Goal: Task Accomplishment & Management: Use online tool/utility

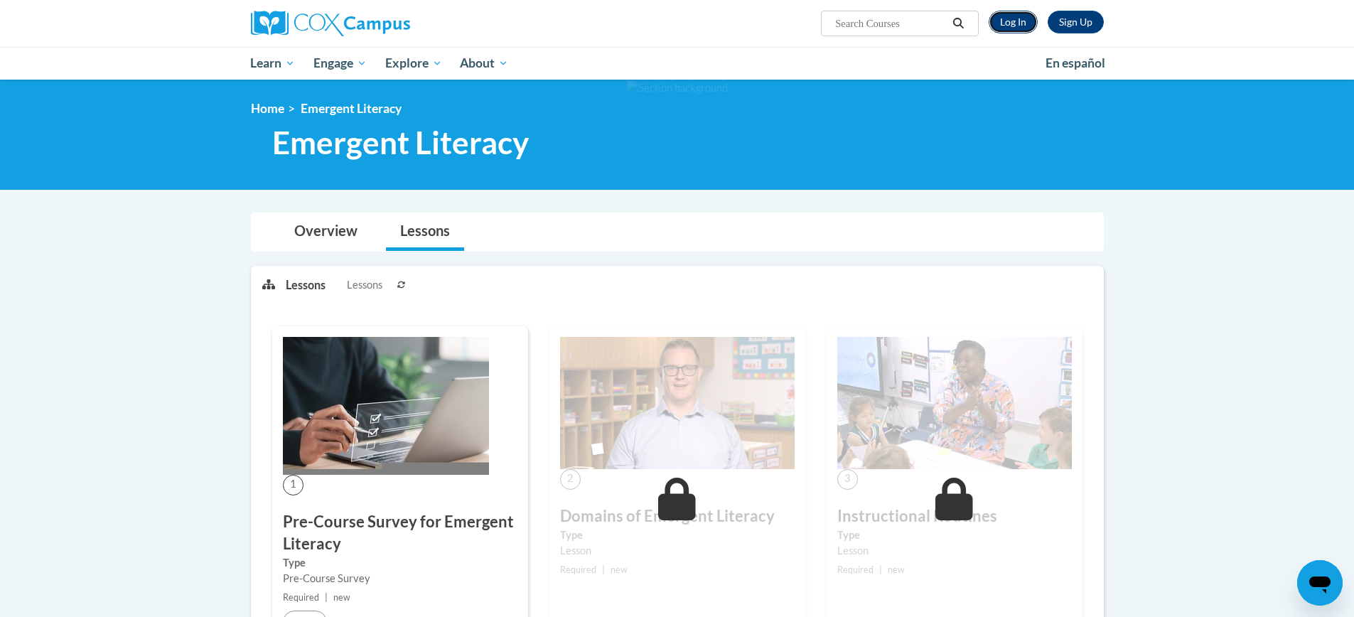
click at [1008, 21] on link "Log In" at bounding box center [1013, 22] width 49 height 23
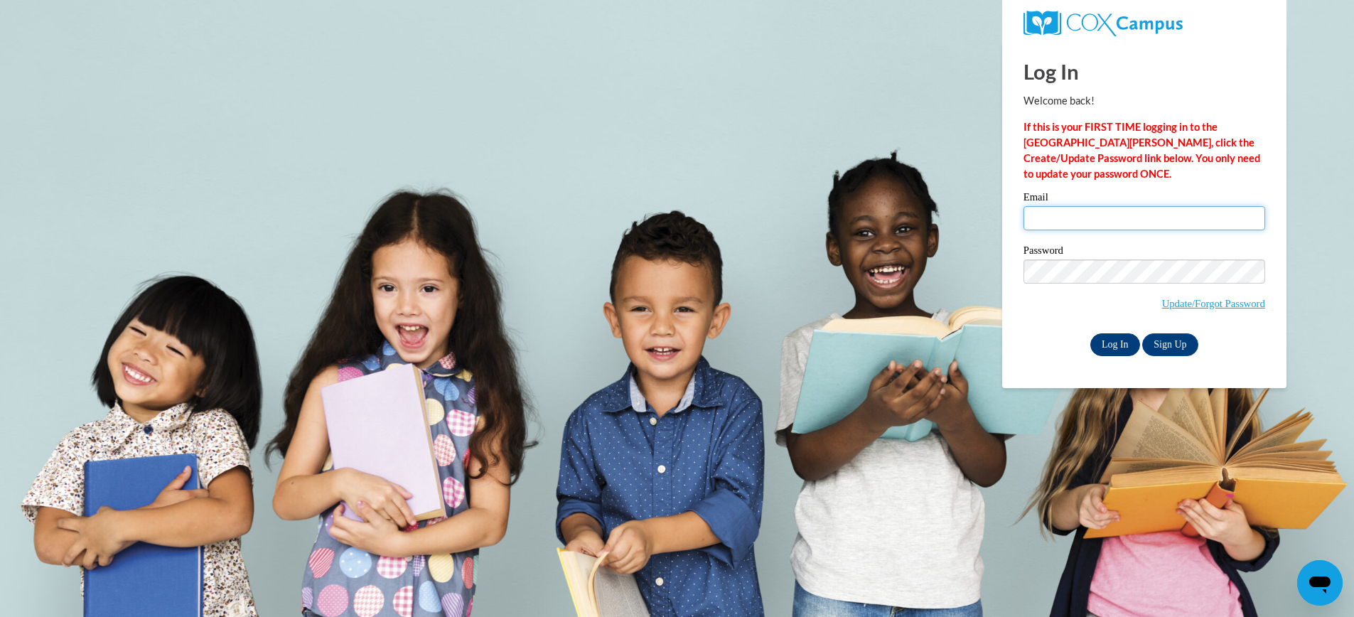
type input "honeydo74@hotmail.com"
click at [1116, 343] on input "Log In" at bounding box center [1116, 344] width 50 height 23
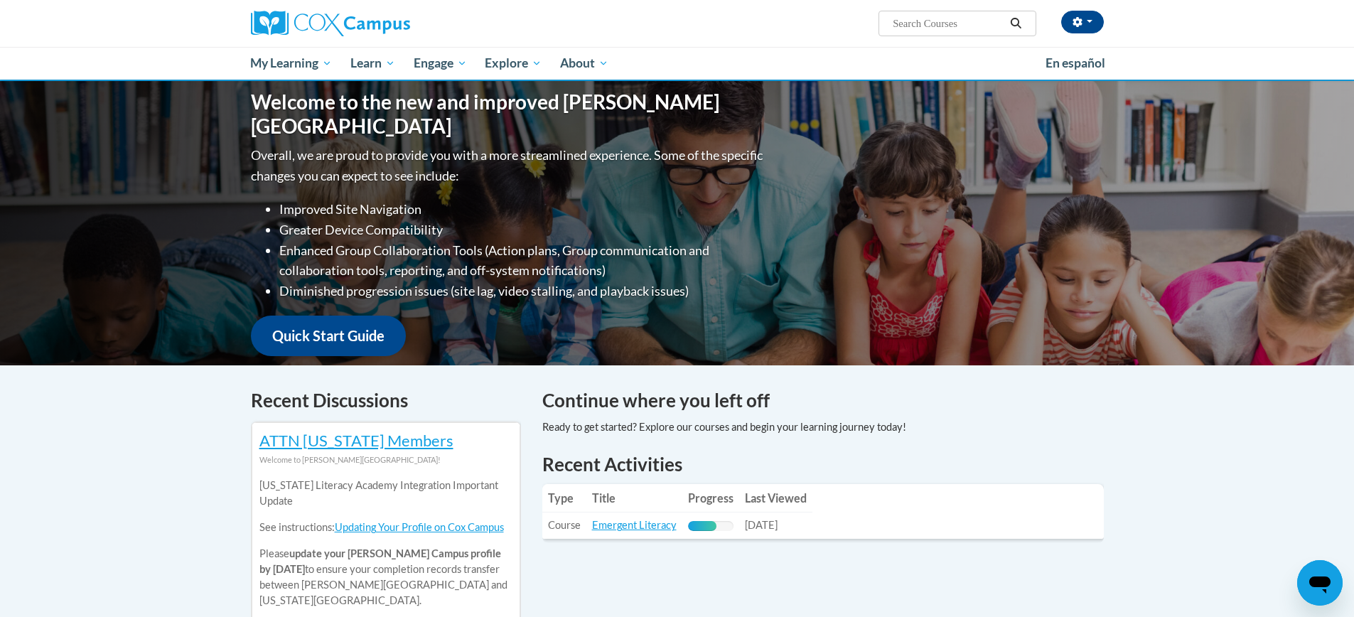
scroll to position [131, 0]
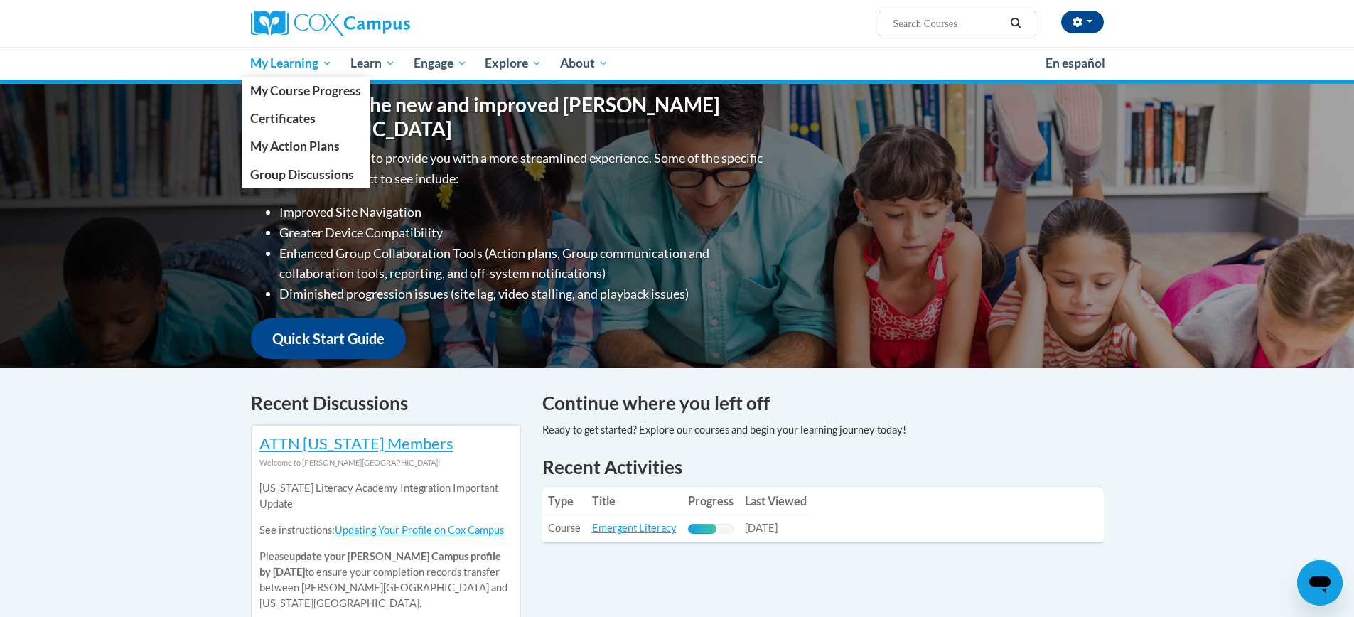
click at [282, 62] on span "My Learning" at bounding box center [291, 63] width 82 height 17
click at [293, 117] on span "Certificates" at bounding box center [282, 118] width 65 height 15
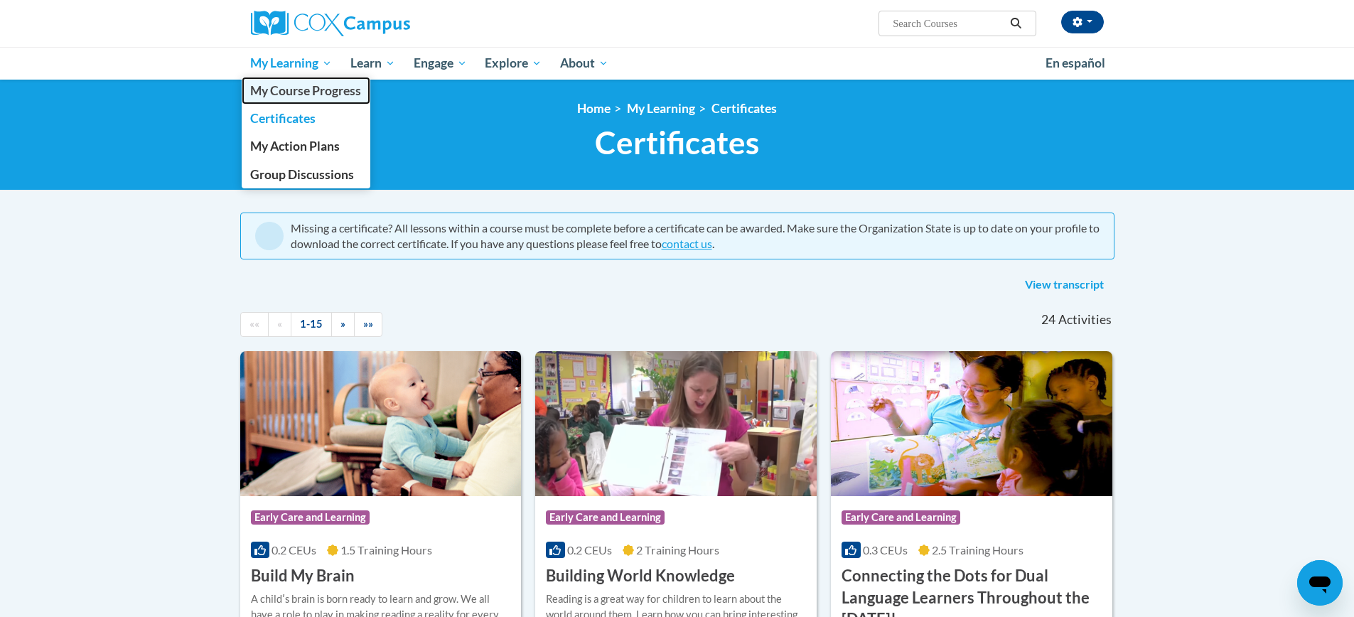
click at [285, 86] on span "My Course Progress" at bounding box center [305, 90] width 111 height 15
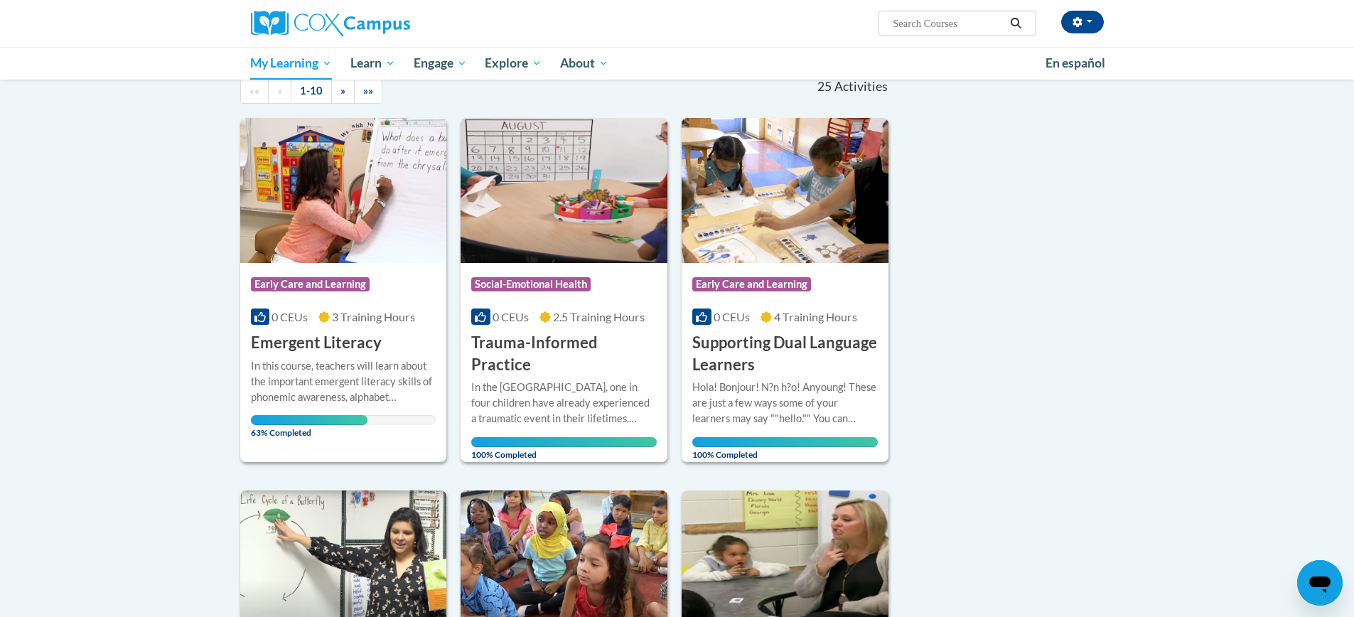
scroll to position [154, 0]
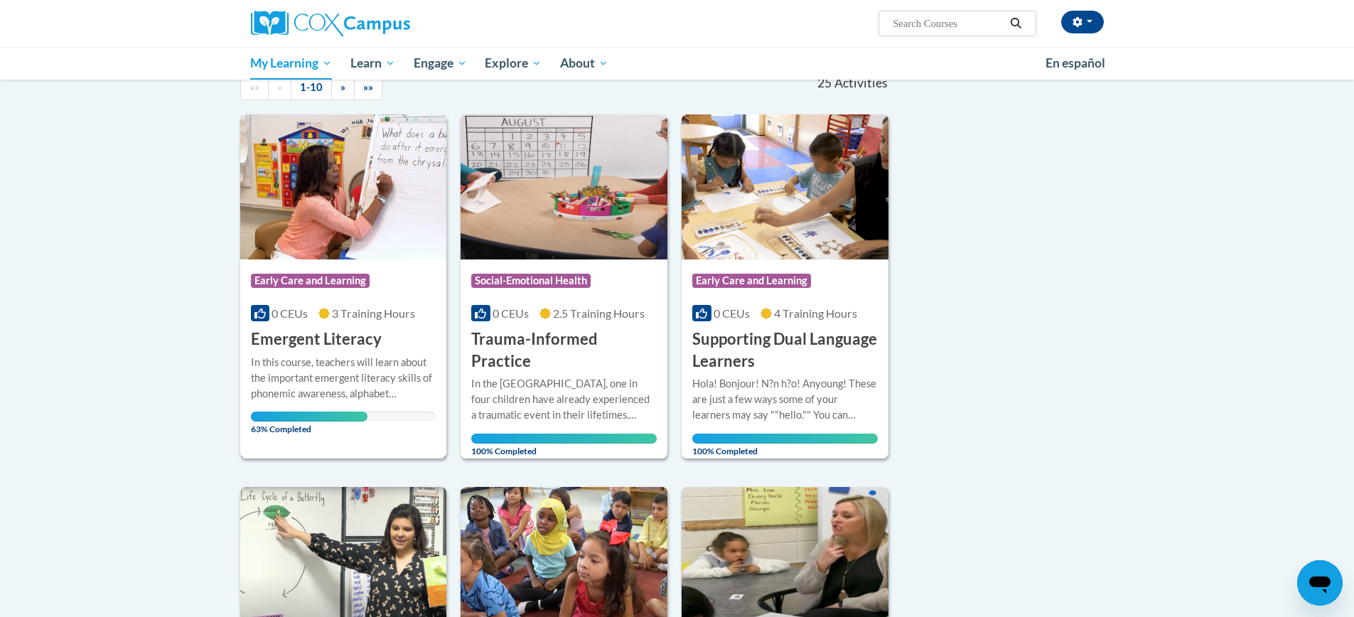
click at [292, 430] on span "63% Completed" at bounding box center [309, 423] width 117 height 23
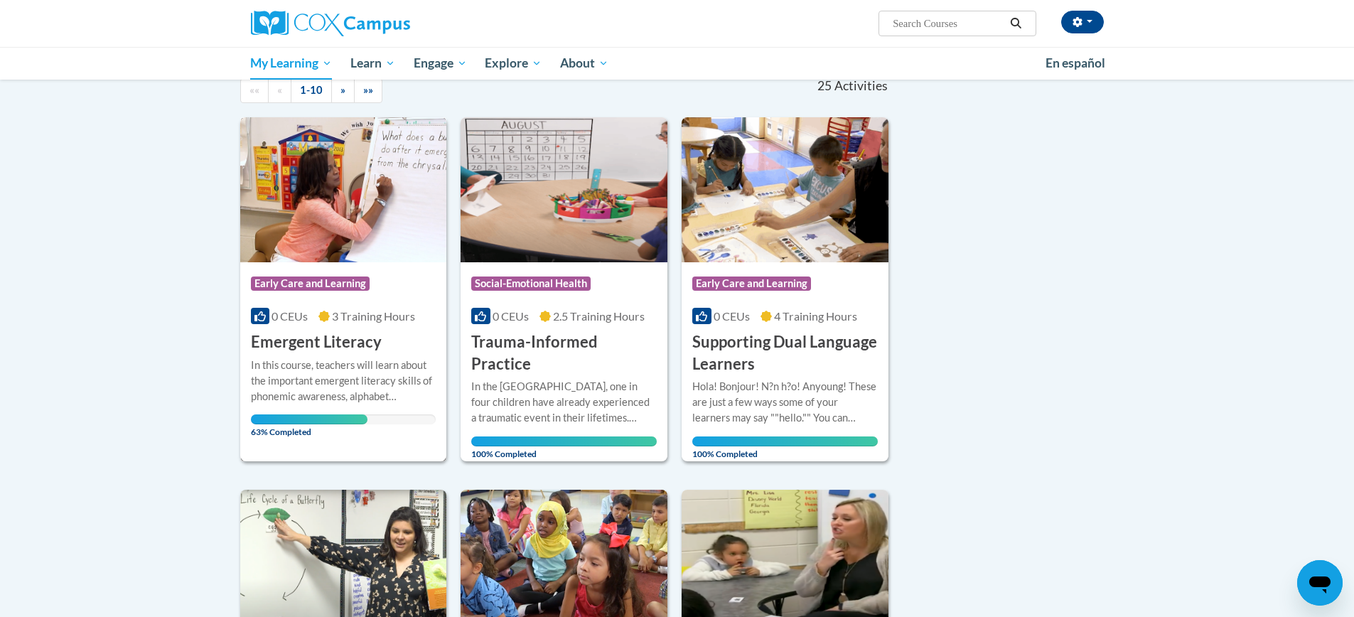
scroll to position [149, 0]
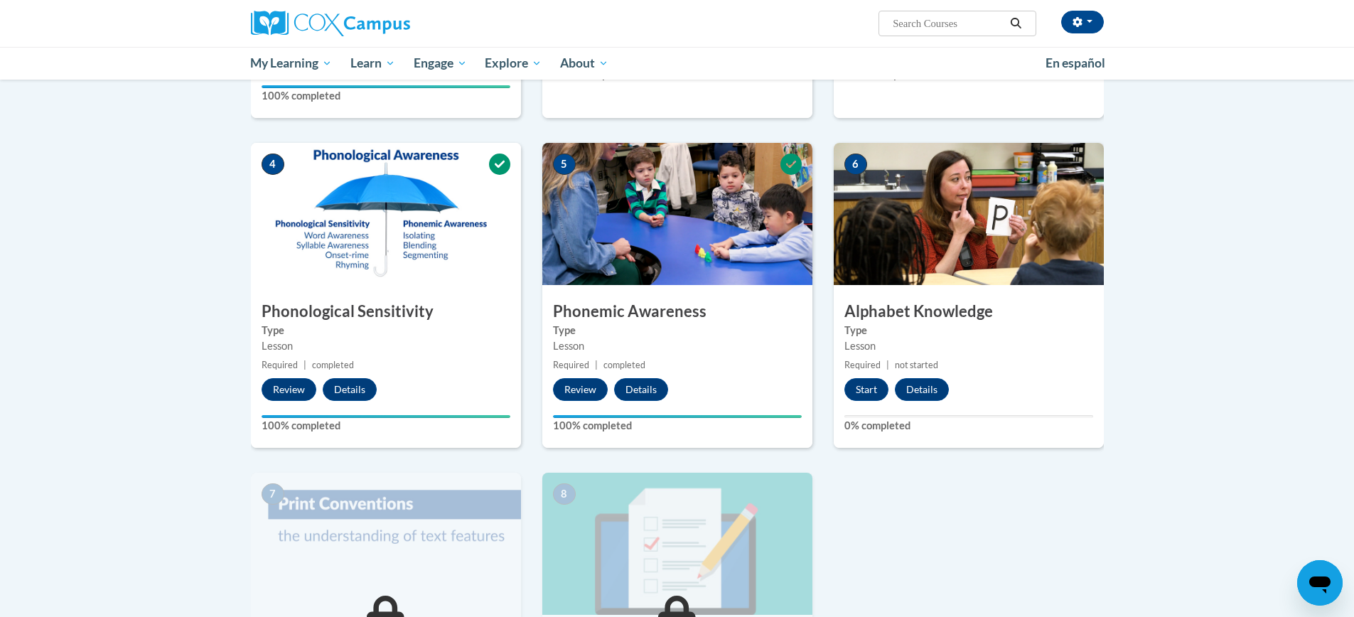
scroll to position [589, 0]
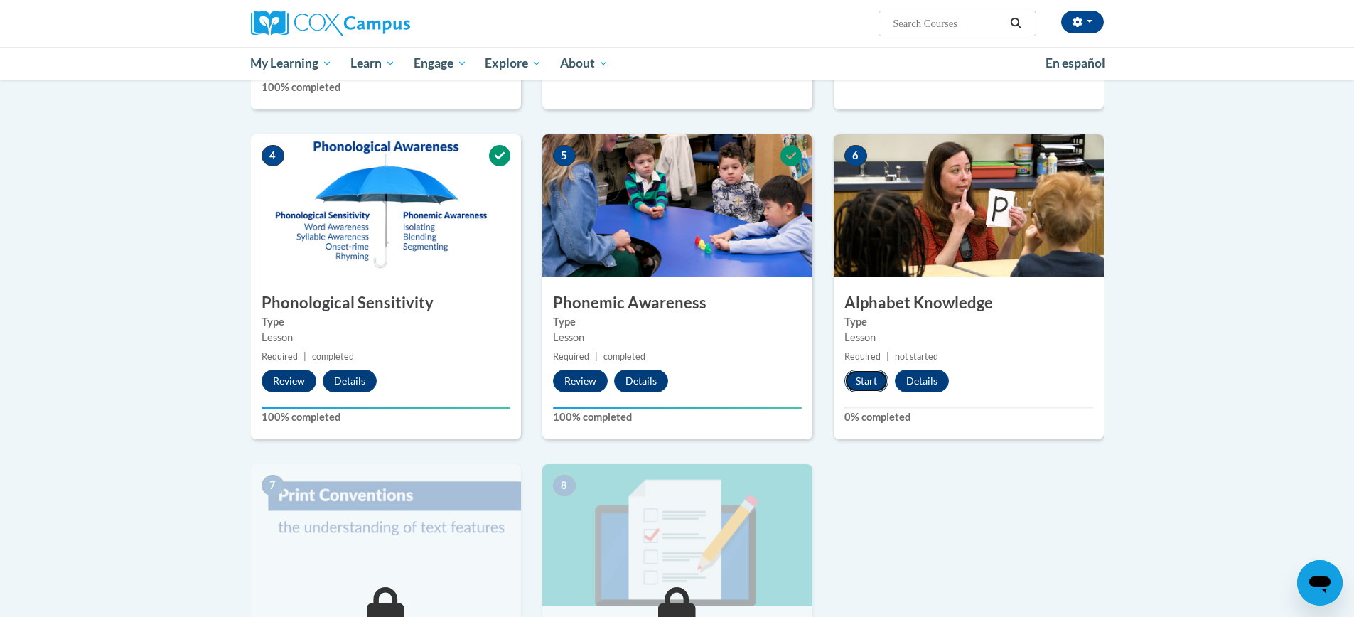
click at [870, 384] on button "Start" at bounding box center [867, 381] width 44 height 23
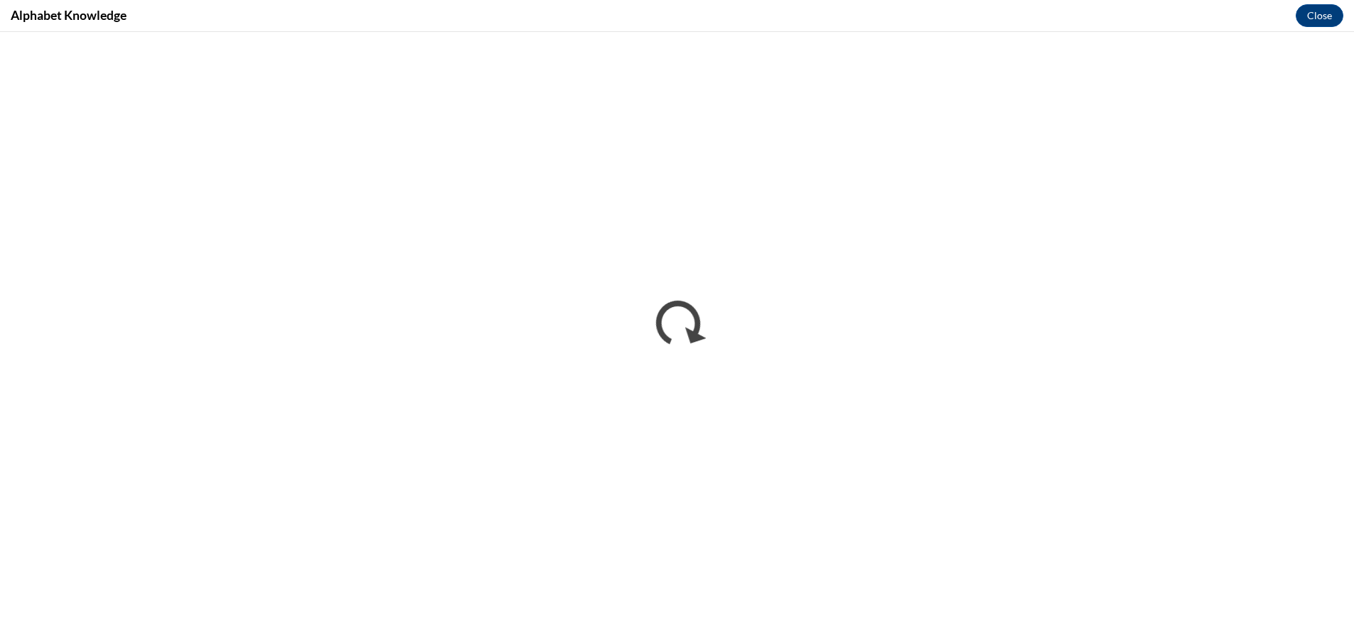
scroll to position [0, 0]
